Goal: Information Seeking & Learning: Learn about a topic

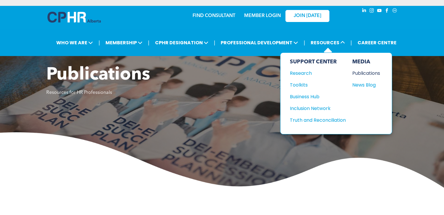
click at [361, 74] on div "Publications" at bounding box center [364, 72] width 25 height 7
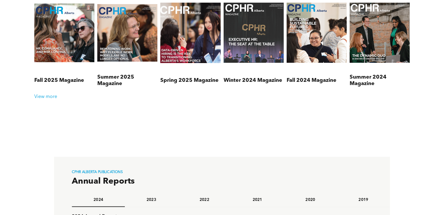
scroll to position [249, 0]
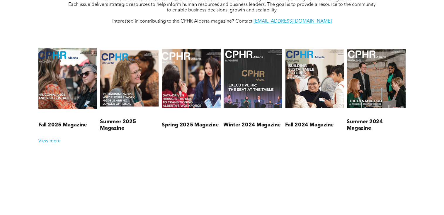
click at [83, 84] on link at bounding box center [68, 78] width 62 height 76
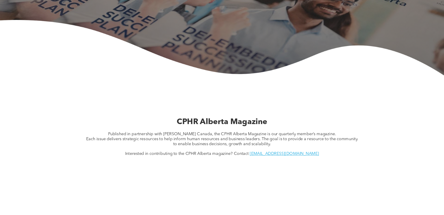
scroll to position [68, 0]
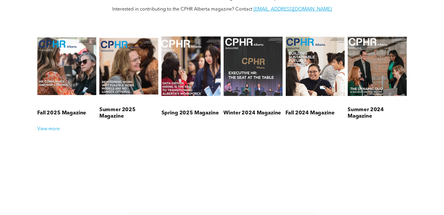
scroll to position [263, 0]
